Goal: Transaction & Acquisition: Purchase product/service

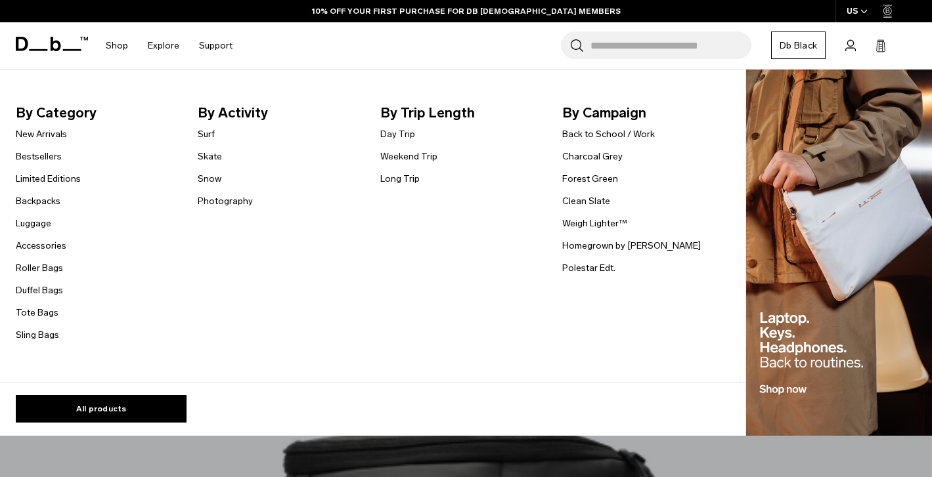
click at [202, 133] on link "Surf" at bounding box center [206, 134] width 17 height 14
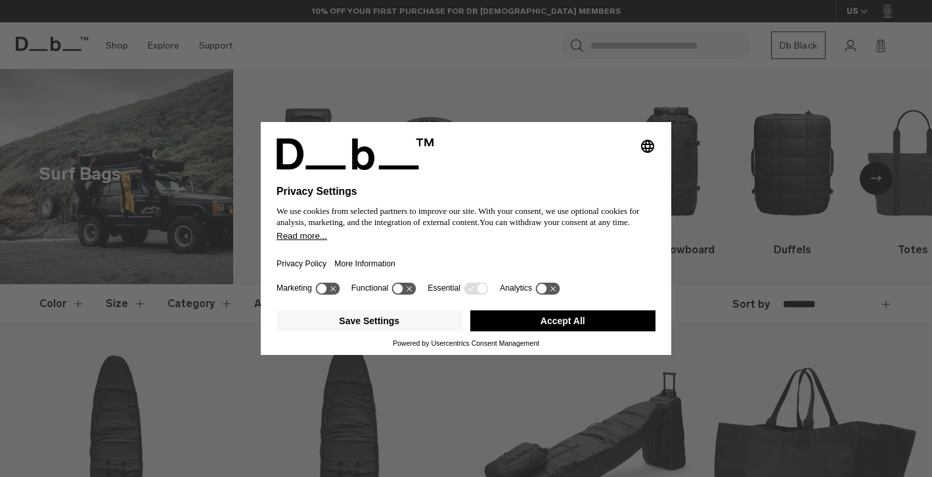
click at [556, 324] on button "Accept All" at bounding box center [563, 321] width 186 height 21
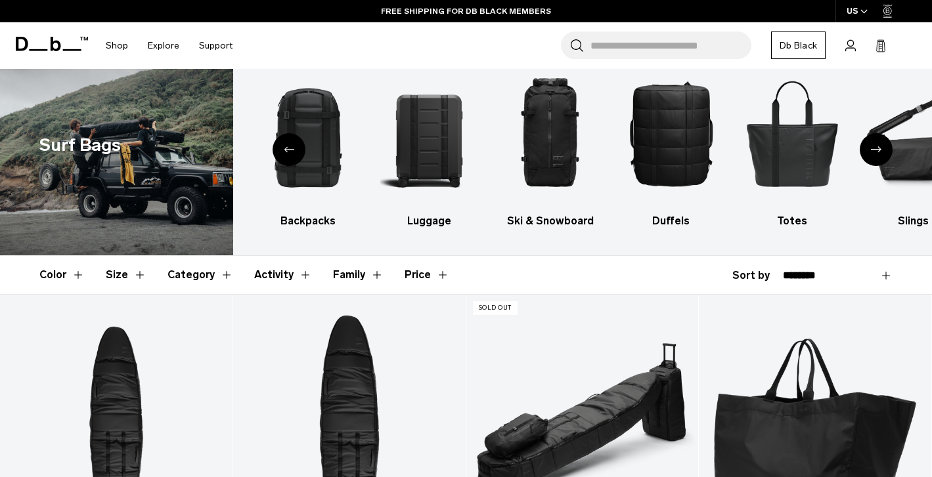
scroll to position [7, 0]
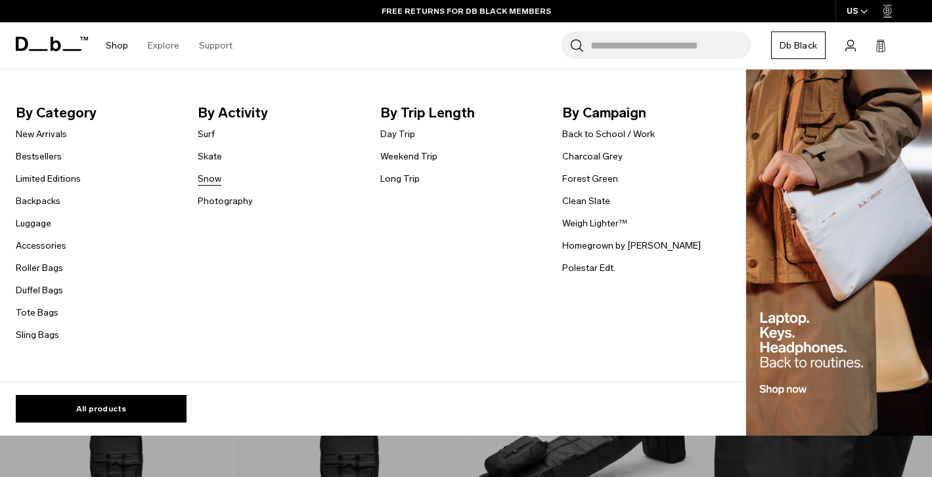
click at [215, 180] on link "Snow" at bounding box center [210, 179] width 24 height 14
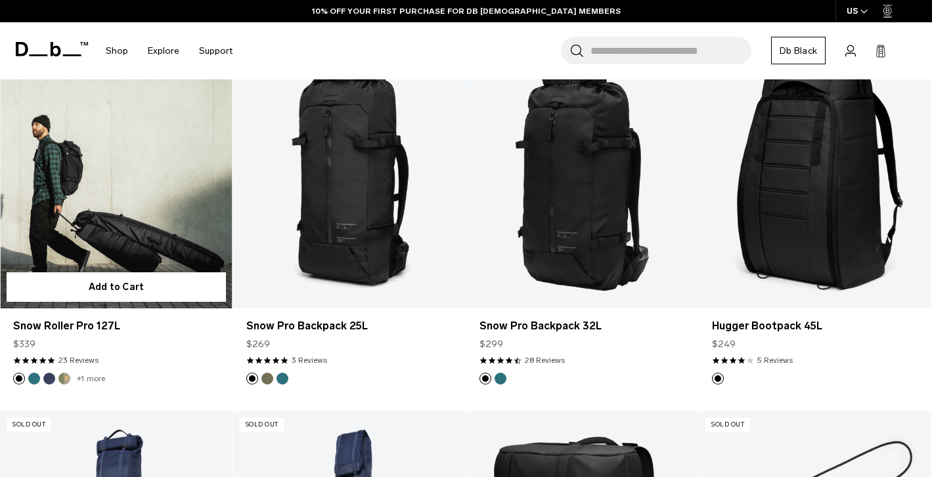
scroll to position [249, 0]
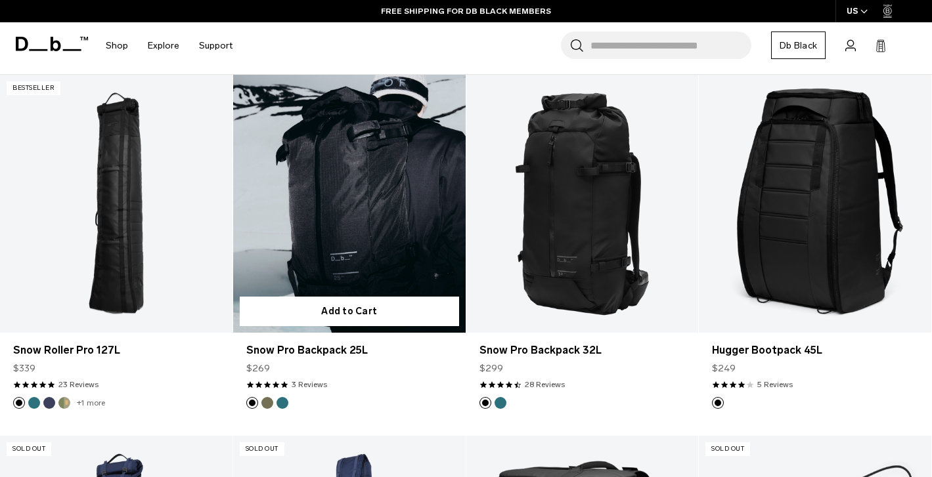
click at [265, 404] on button "Mash Green" at bounding box center [267, 403] width 12 height 12
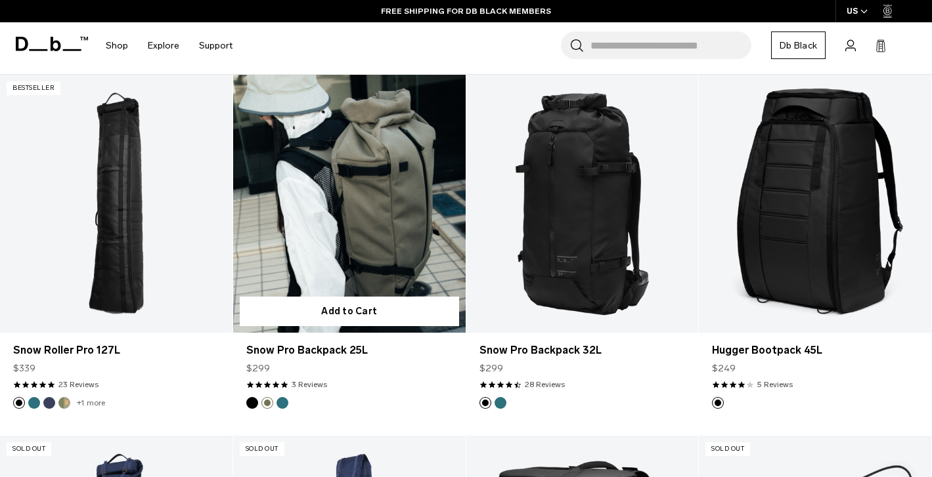
click at [284, 402] on button "Midnight Teal" at bounding box center [282, 403] width 12 height 12
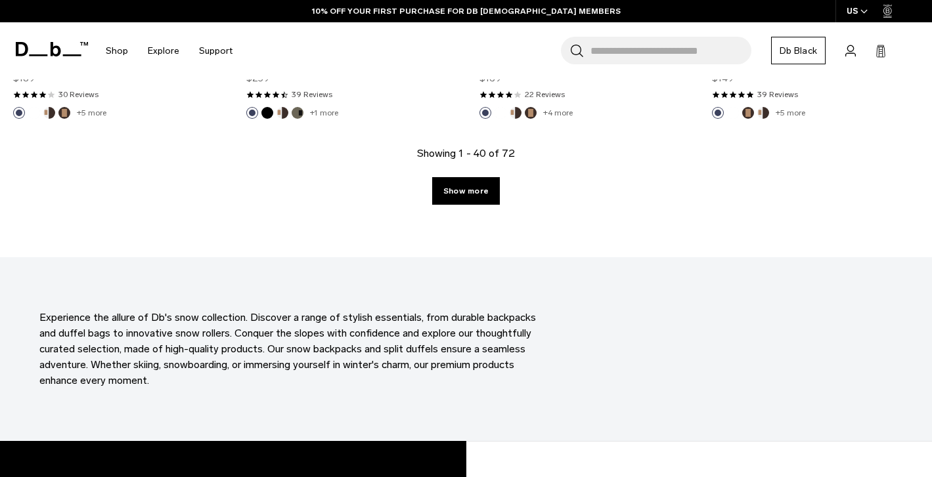
scroll to position [3822, 0]
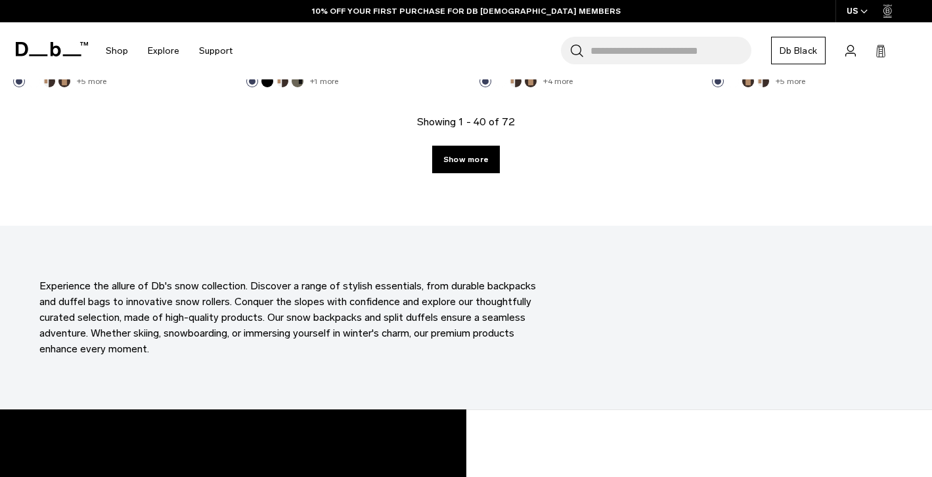
drag, startPoint x: 465, startPoint y: 311, endPoint x: 471, endPoint y: 315, distance: 6.8
click at [465, 311] on p "Experience the allure of Db's snow collection. Discover a range of stylish esse…" at bounding box center [295, 317] width 512 height 79
